Goal: Transaction & Acquisition: Purchase product/service

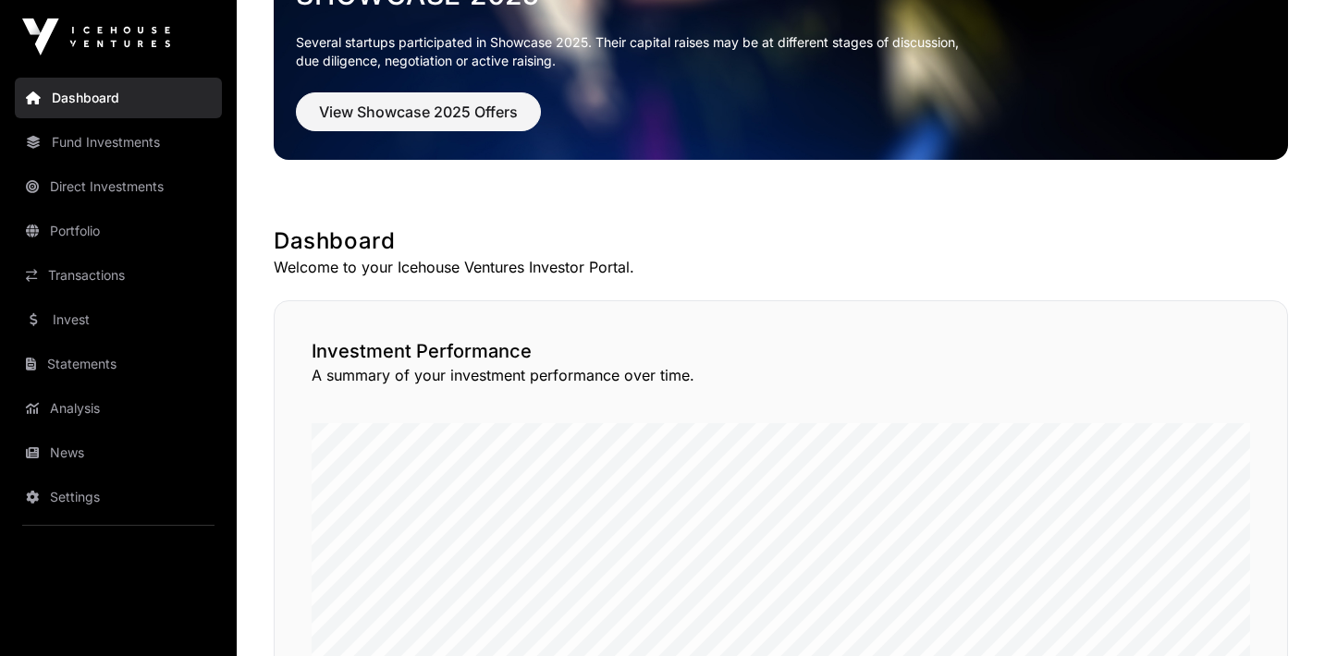
scroll to position [214, 0]
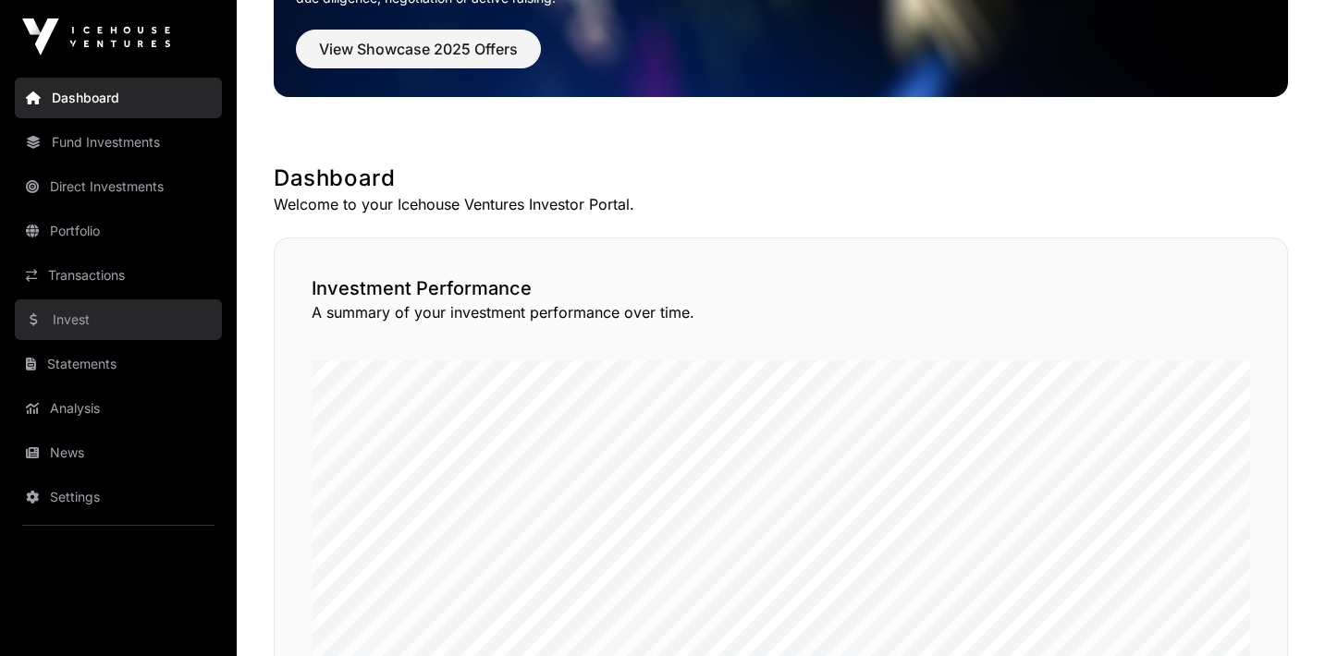
click at [111, 323] on link "Invest" at bounding box center [118, 319] width 207 height 41
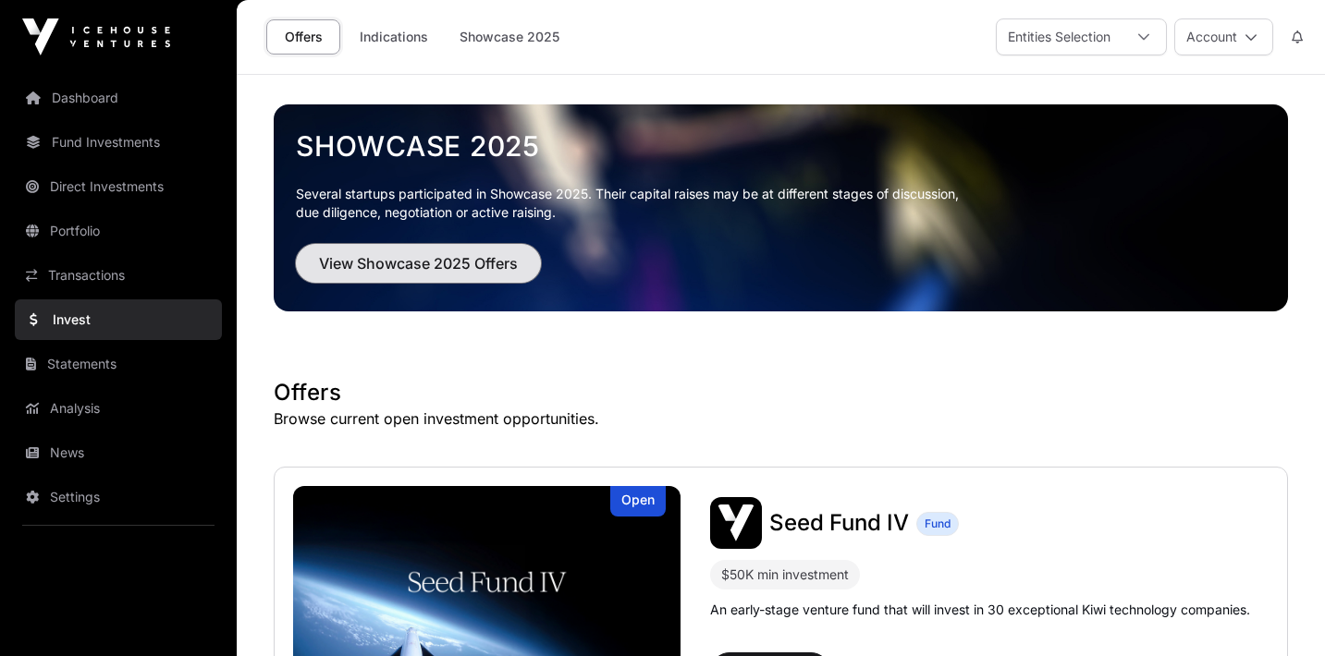
click at [357, 272] on span "View Showcase 2025 Offers" at bounding box center [418, 263] width 199 height 22
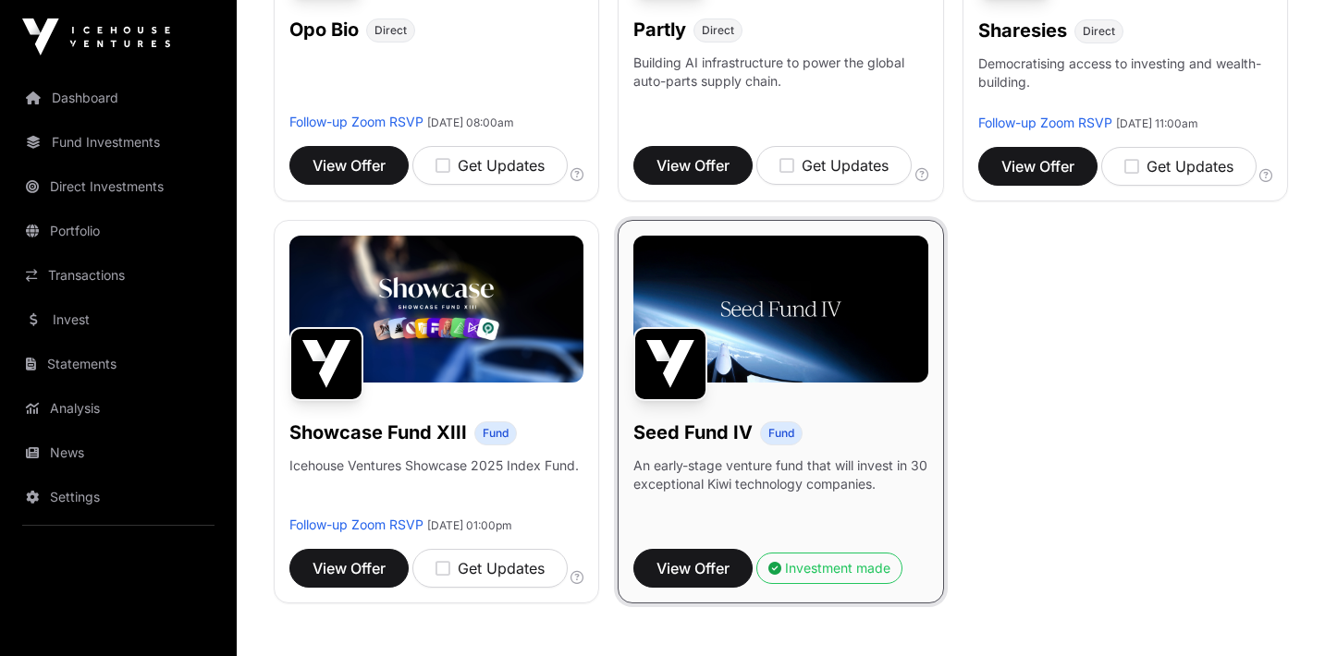
scroll to position [1315, 0]
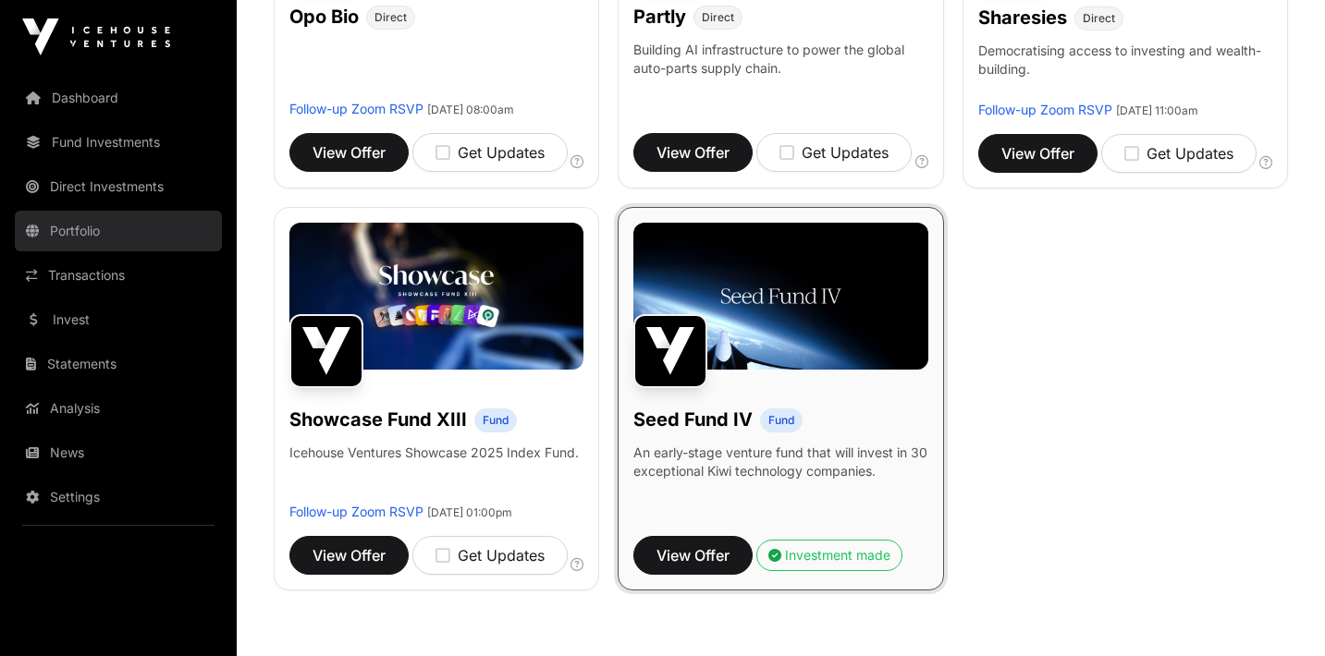
click at [90, 225] on link "Portfolio" at bounding box center [118, 231] width 207 height 41
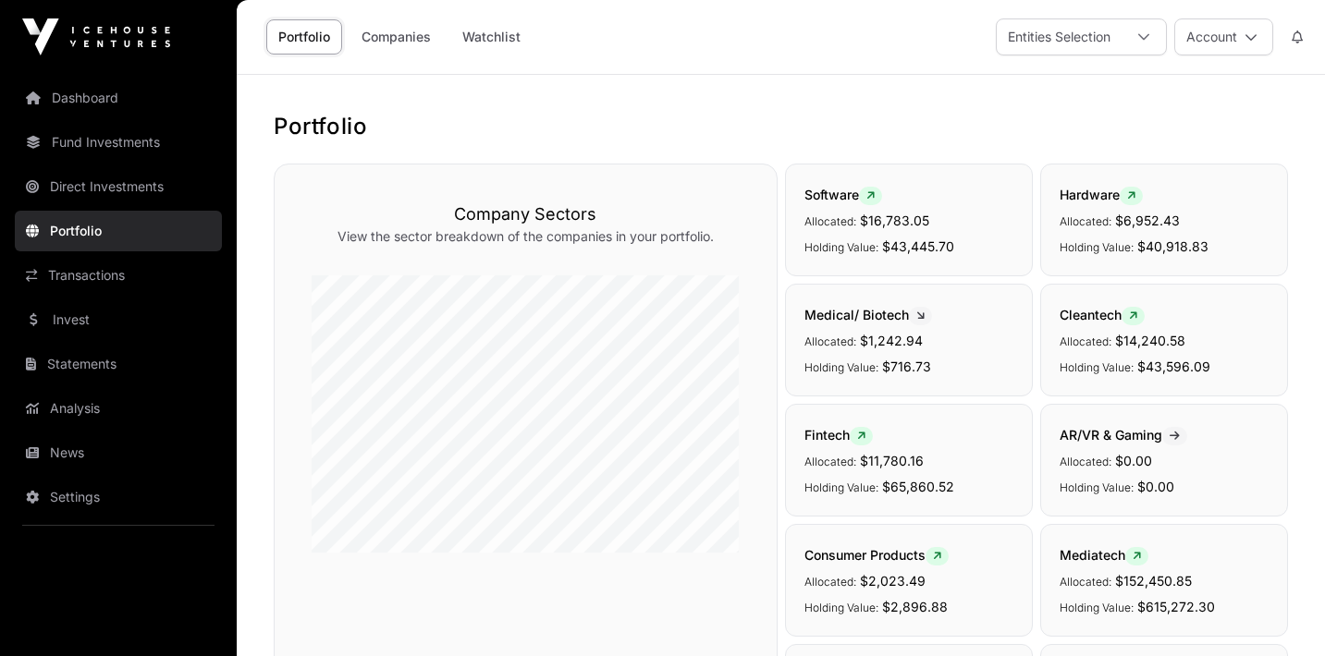
click at [122, 65] on div "Dashboard Fund Investments Direct Investments Portfolio Transactions Invest Sta…" at bounding box center [118, 328] width 237 height 656
click at [126, 96] on link "Dashboard" at bounding box center [118, 98] width 207 height 41
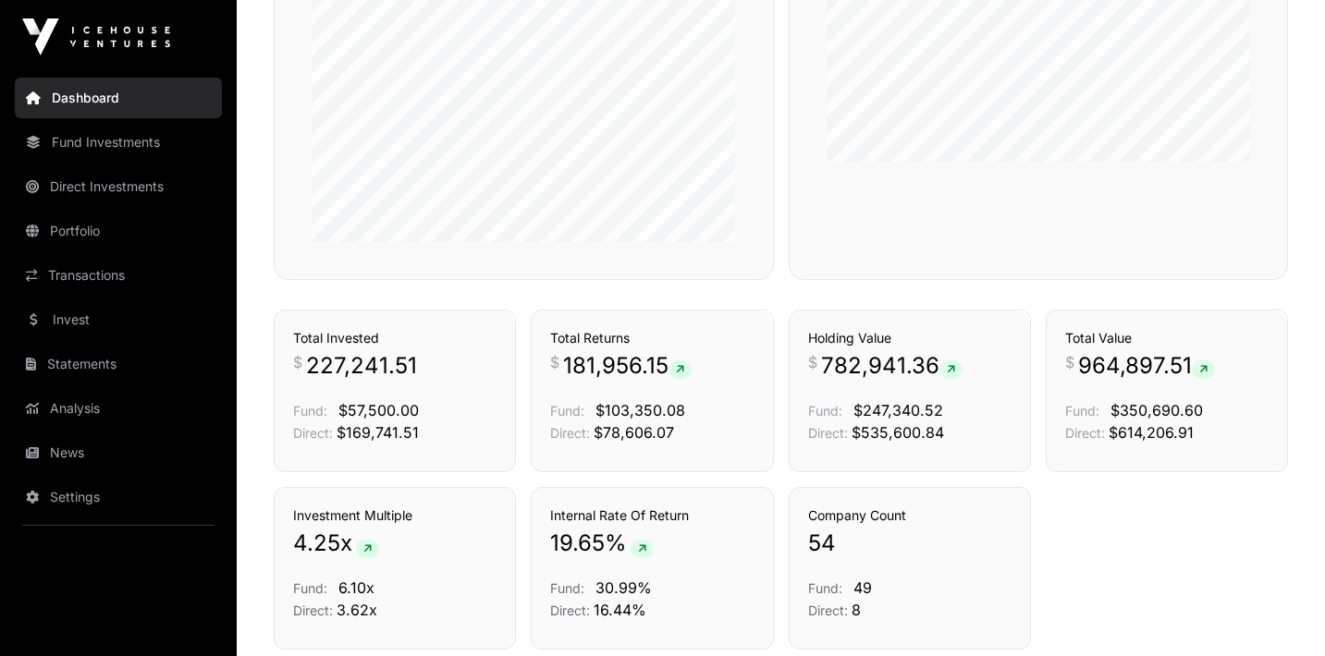
scroll to position [1124, 0]
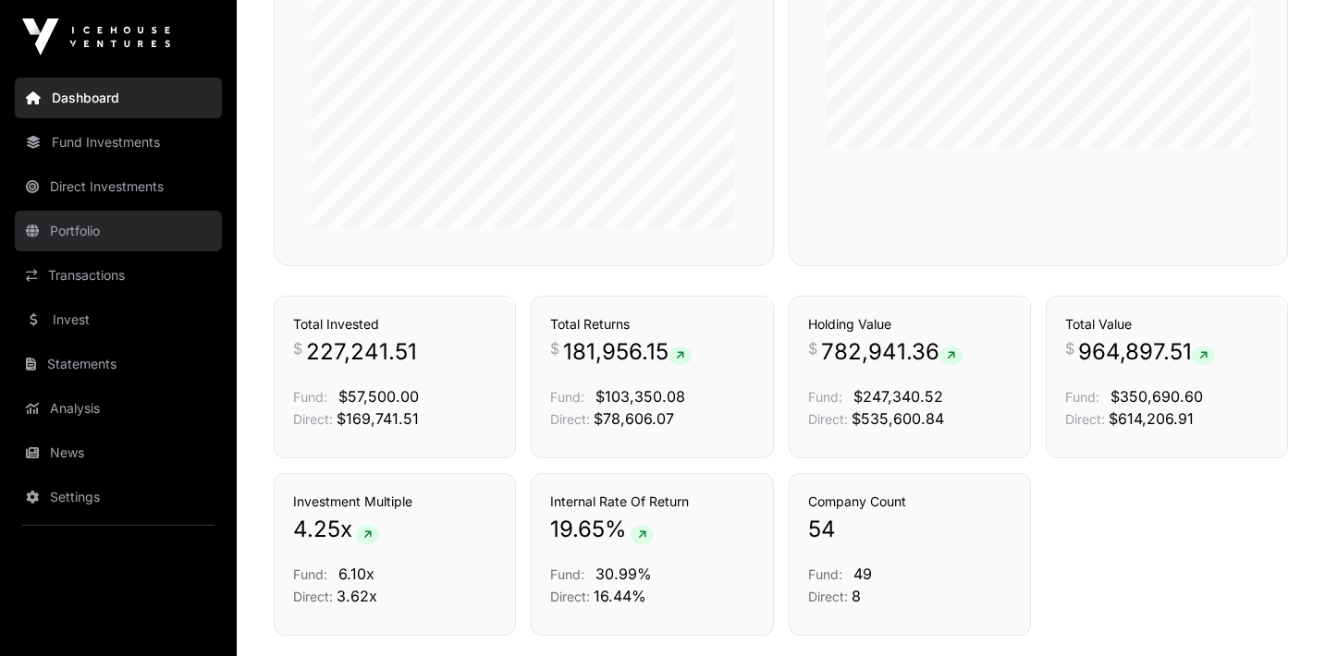
click at [111, 238] on link "Portfolio" at bounding box center [118, 231] width 207 height 41
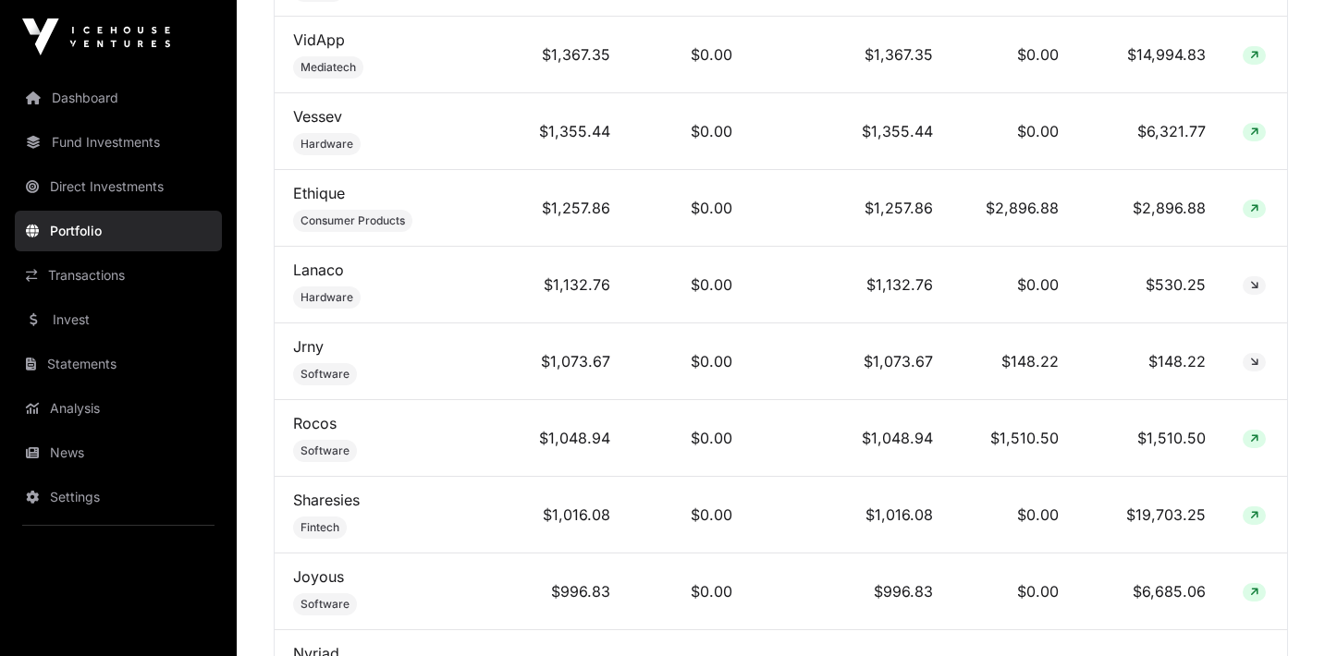
scroll to position [2359, 0]
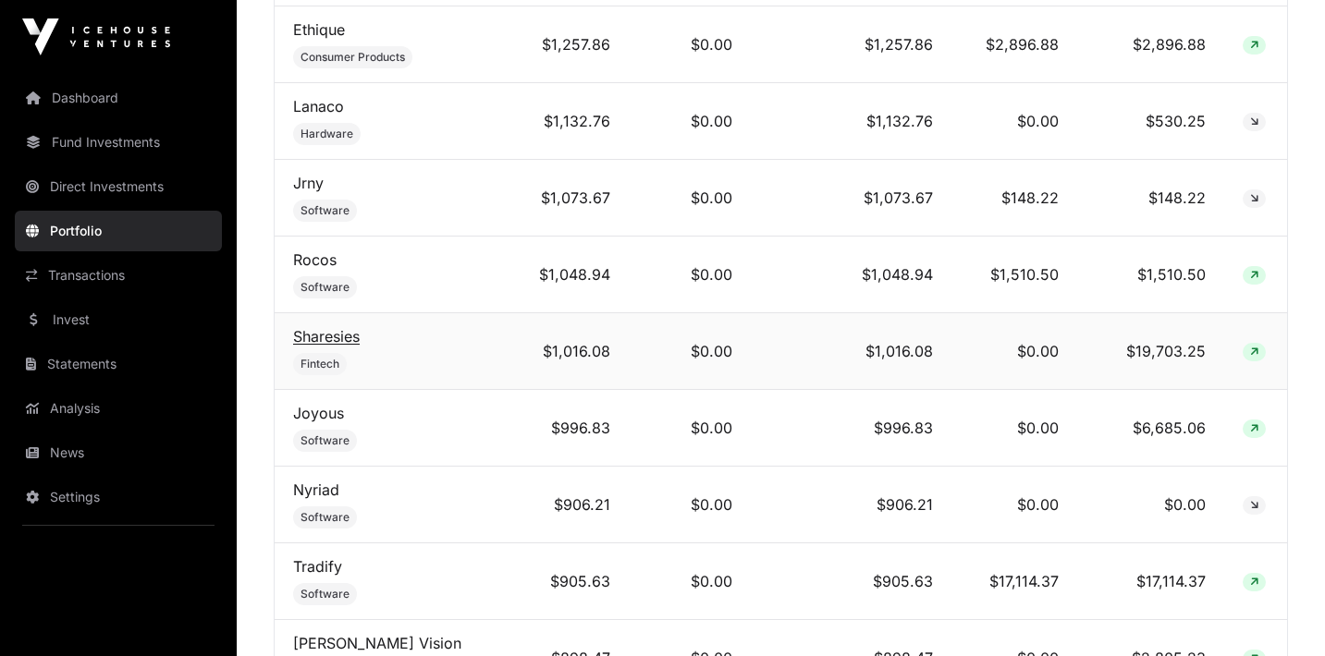
click at [354, 327] on link "Sharesies" at bounding box center [326, 336] width 67 height 18
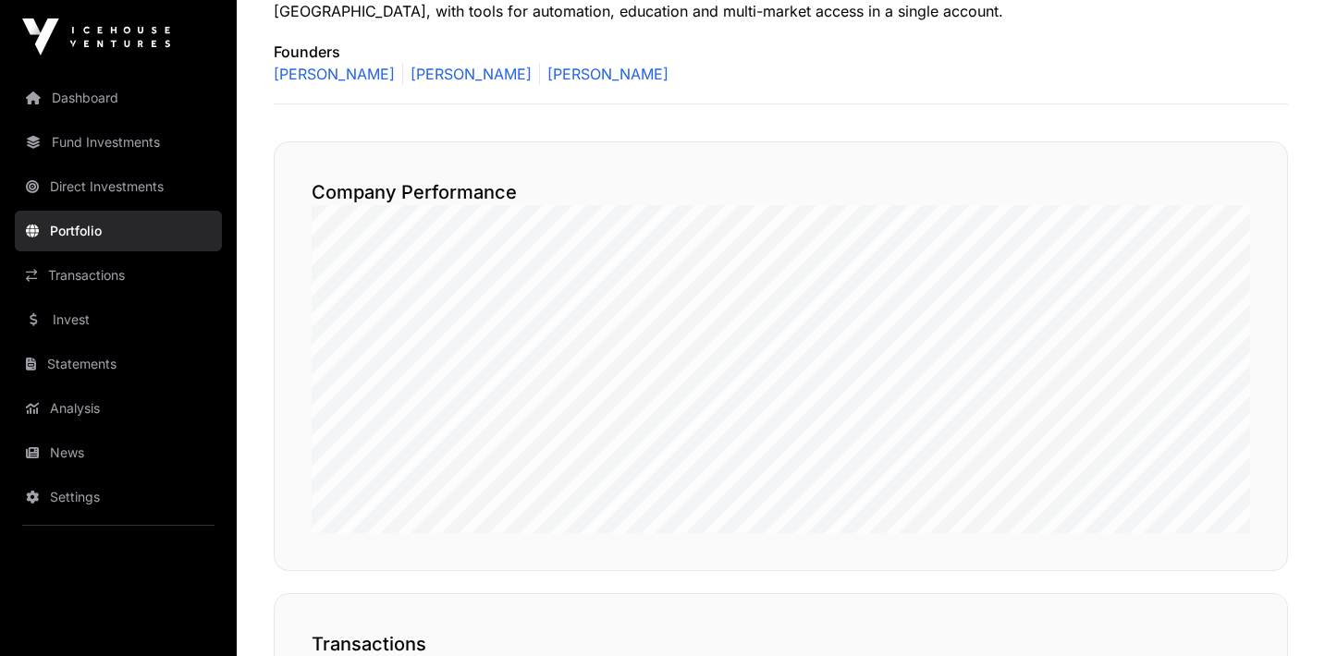
scroll to position [972, 0]
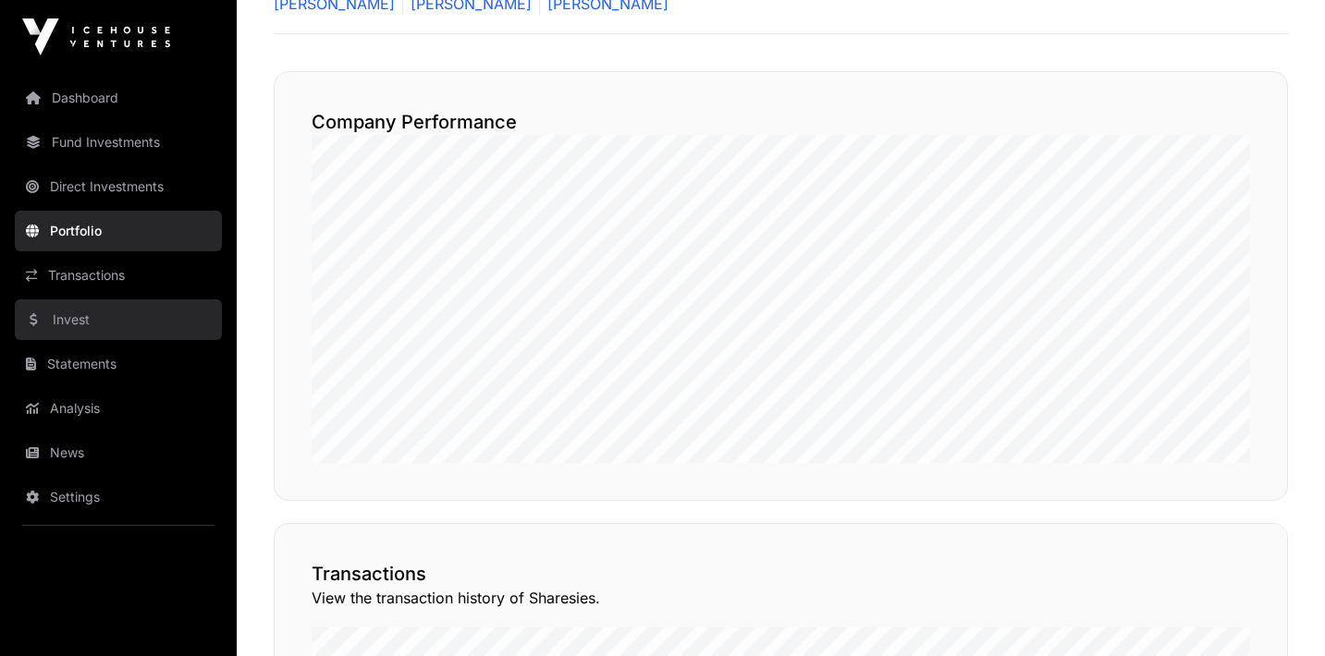
click at [75, 317] on link "Invest" at bounding box center [118, 319] width 207 height 41
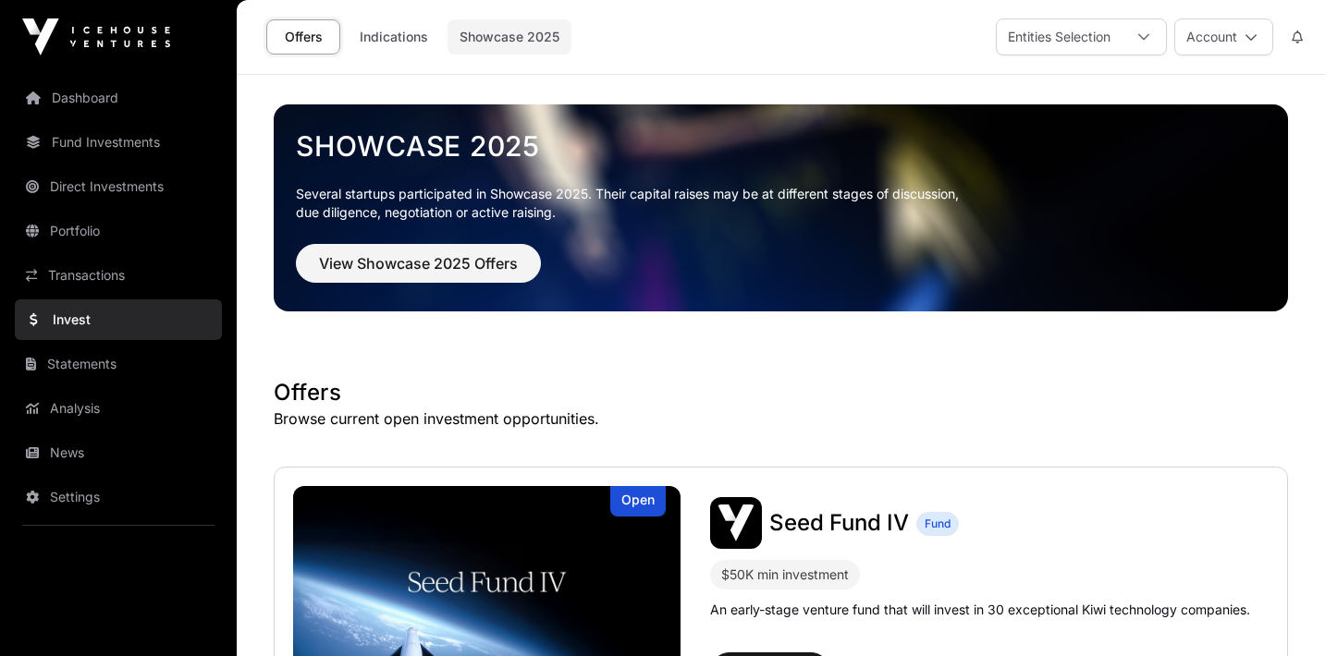
click at [547, 50] on link "Showcase 2025" at bounding box center [509, 36] width 124 height 35
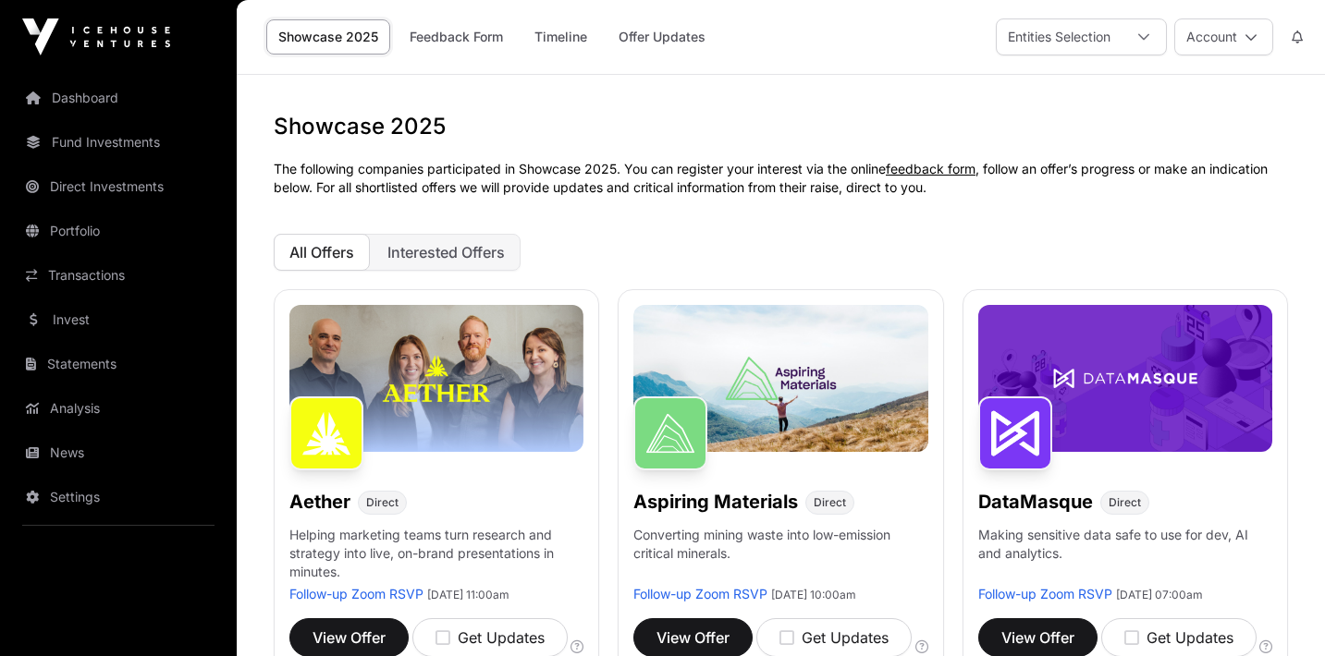
click at [360, 53] on link "Showcase 2025" at bounding box center [328, 36] width 124 height 35
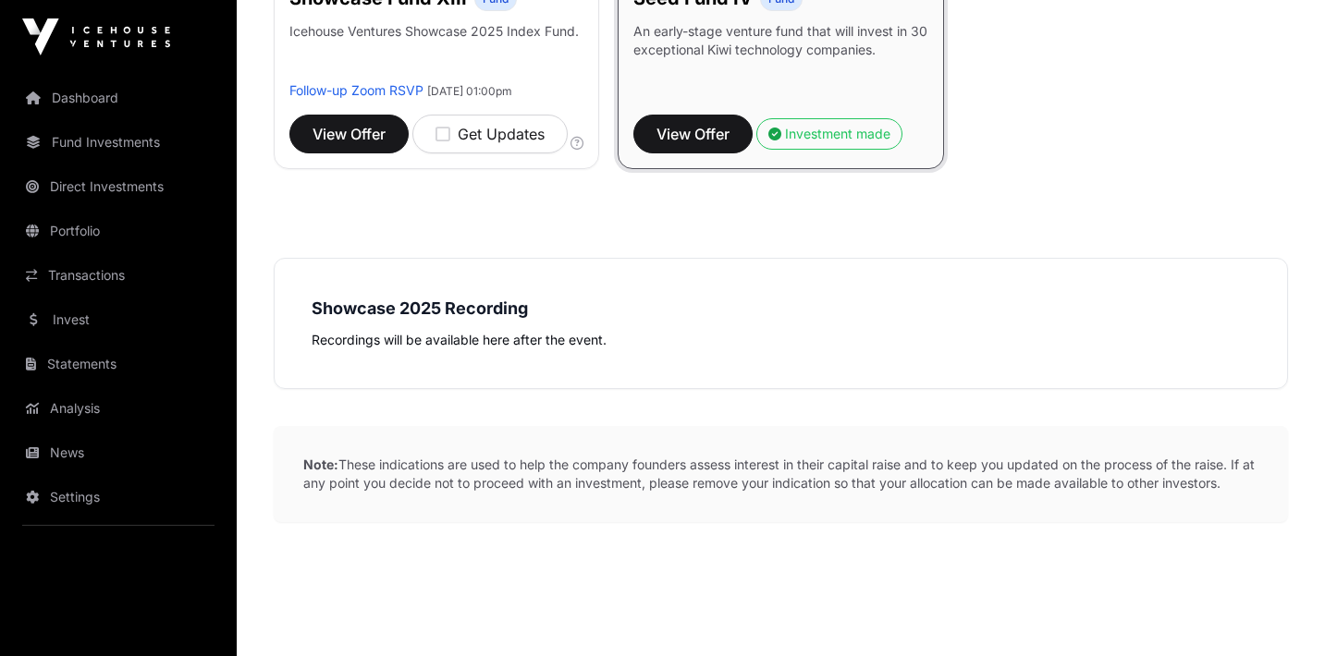
scroll to position [1404, 0]
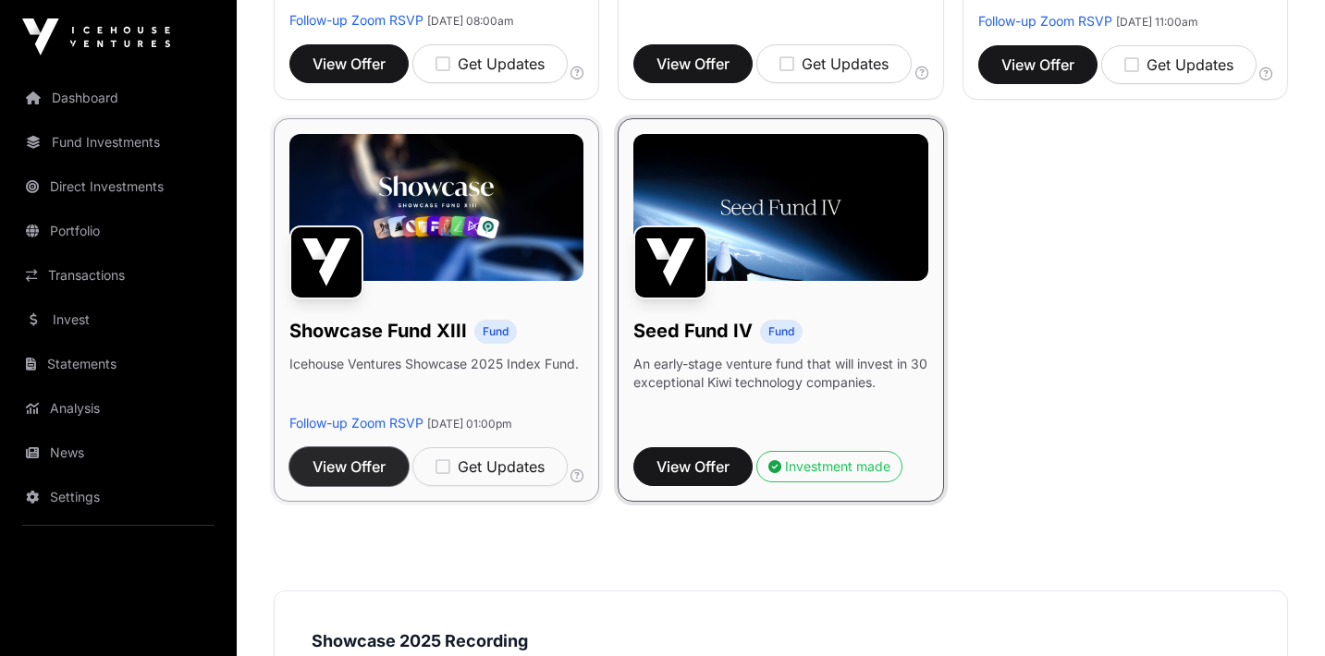
click at [381, 478] on span "View Offer" at bounding box center [348, 467] width 73 height 22
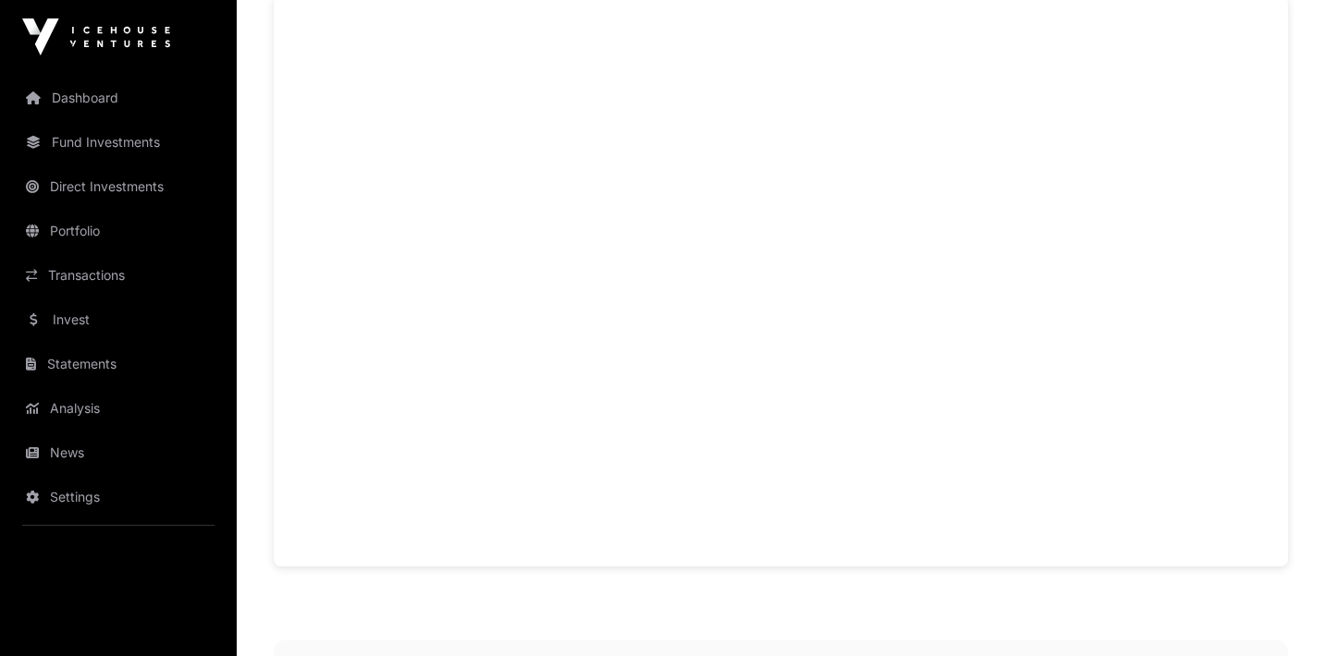
scroll to position [1240, 0]
click at [107, 324] on link "Invest" at bounding box center [118, 319] width 207 height 41
